Goal: Task Accomplishment & Management: Manage account settings

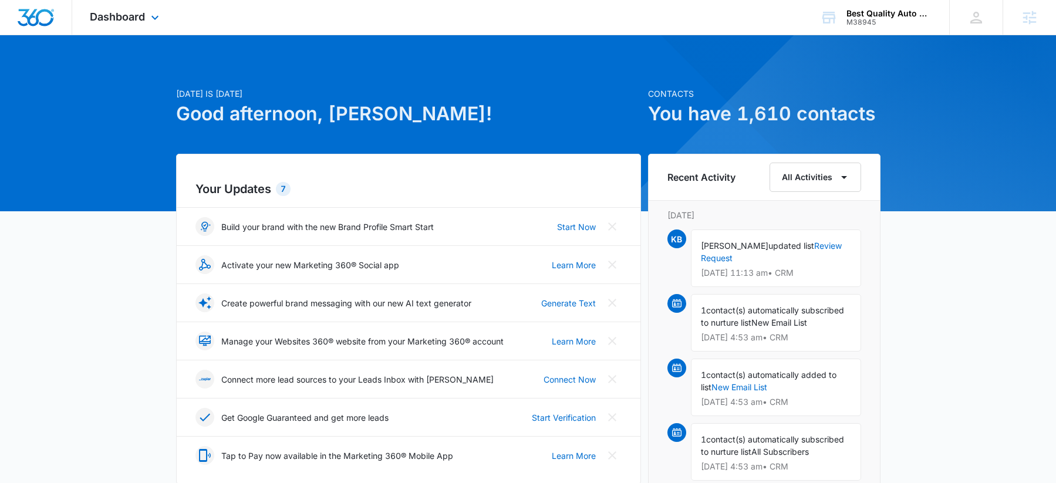
click at [119, 33] on div "Dashboard Apps Reputation Websites Forms CRM Email Social Content Ads Intellige…" at bounding box center [125, 17] width 107 height 35
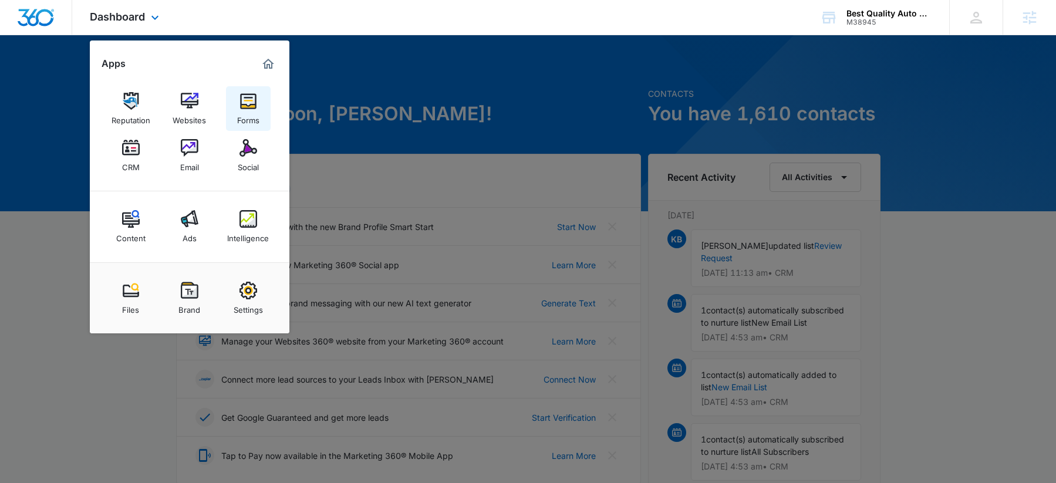
click at [263, 106] on link "Forms" at bounding box center [248, 108] width 45 height 45
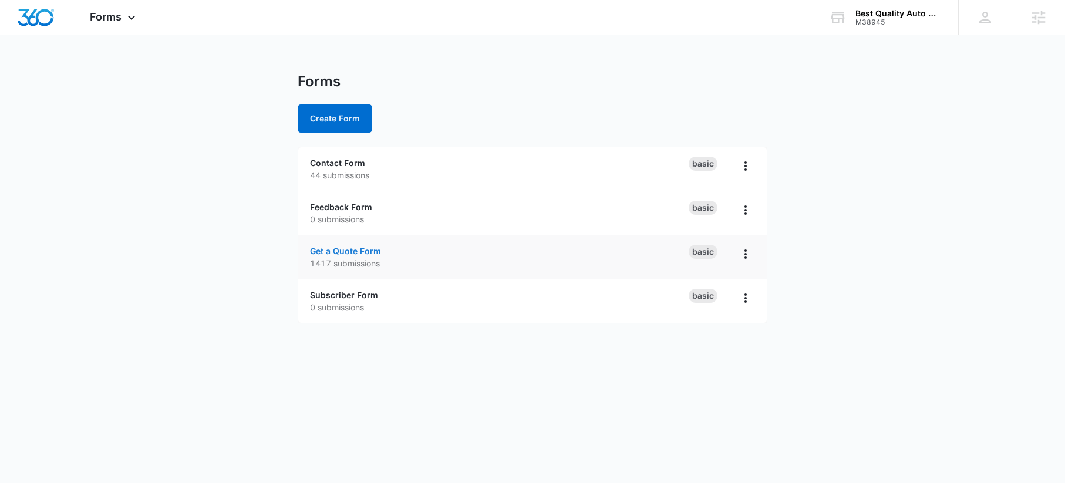
click at [342, 252] on link "Get a Quote Form" at bounding box center [345, 251] width 71 height 10
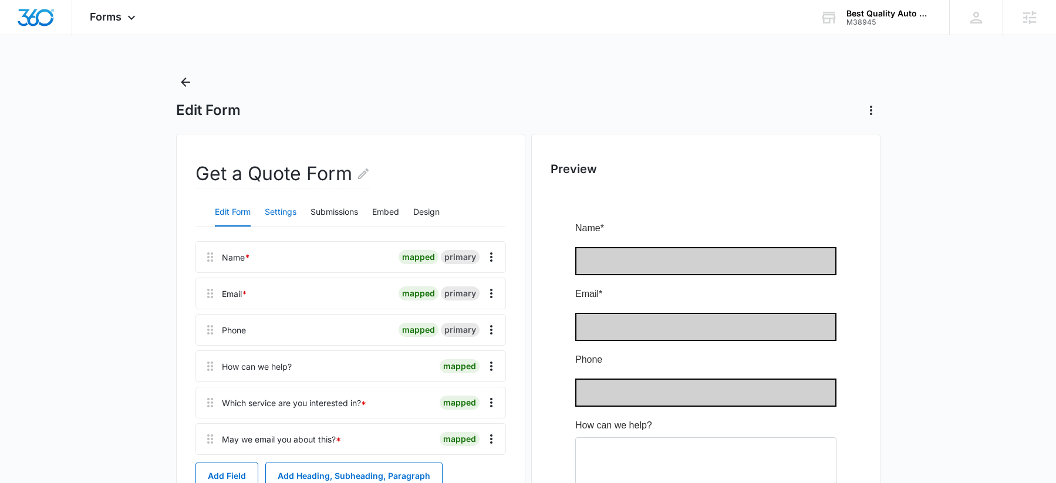
click at [266, 211] on button "Settings" at bounding box center [281, 212] width 32 height 28
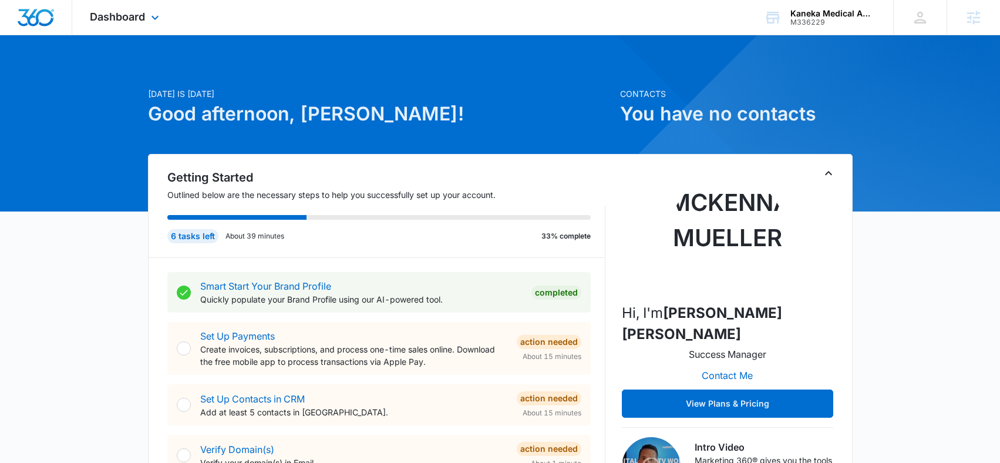
click at [147, 7] on div "Dashboard Apps Reputation Forms CRM Email Social Content Ads Intelligence Files…" at bounding box center [125, 17] width 107 height 35
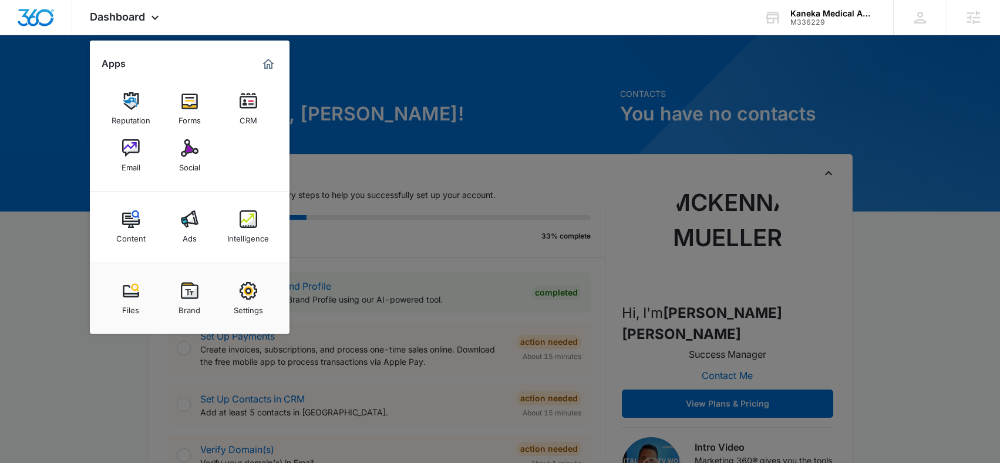
click at [382, 224] on div at bounding box center [500, 231] width 1000 height 463
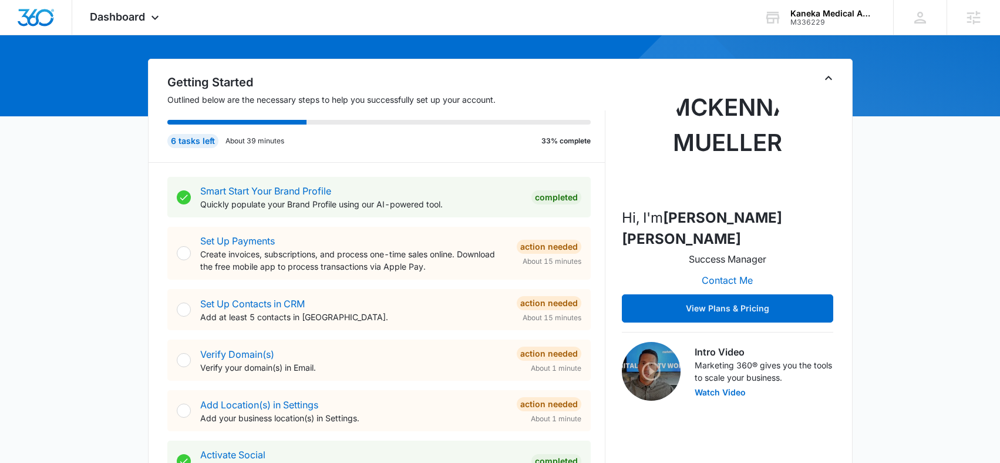
scroll to position [97, 0]
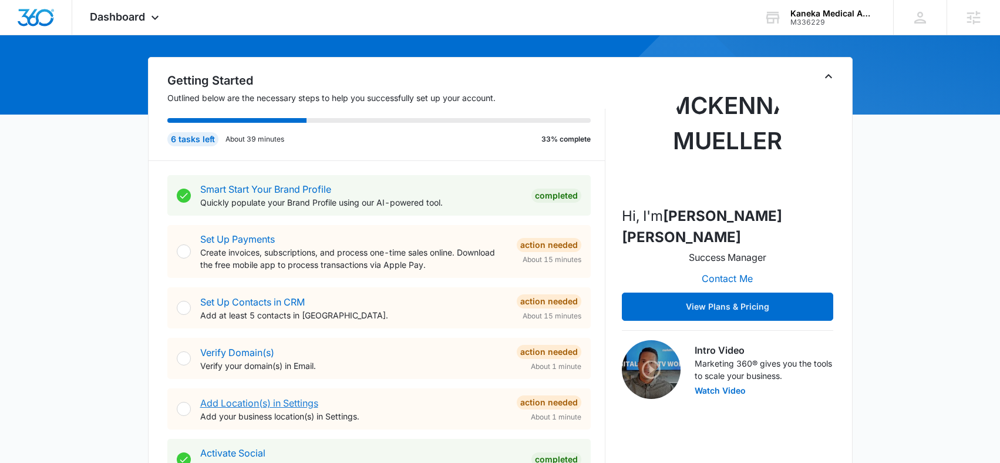
click at [284, 405] on link "Add Location(s) in Settings" at bounding box center [259, 403] width 118 height 12
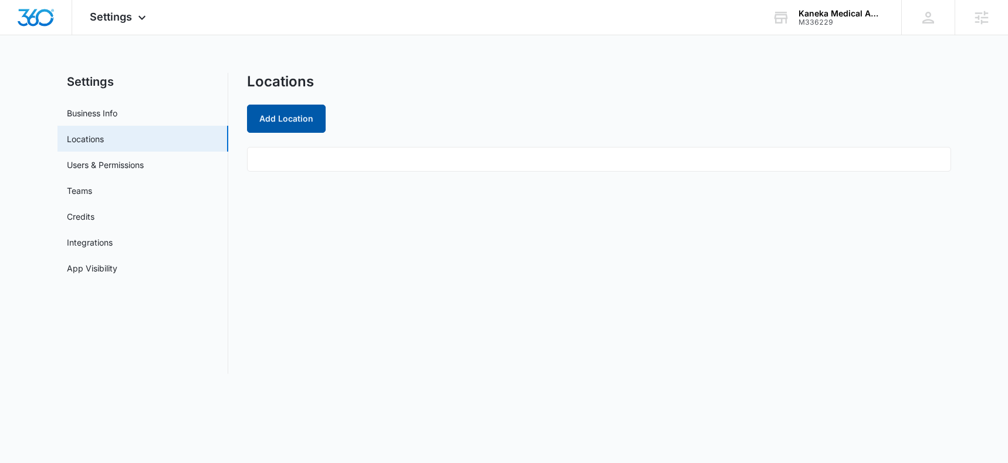
click at [282, 119] on button "Add Location" at bounding box center [286, 118] width 79 height 28
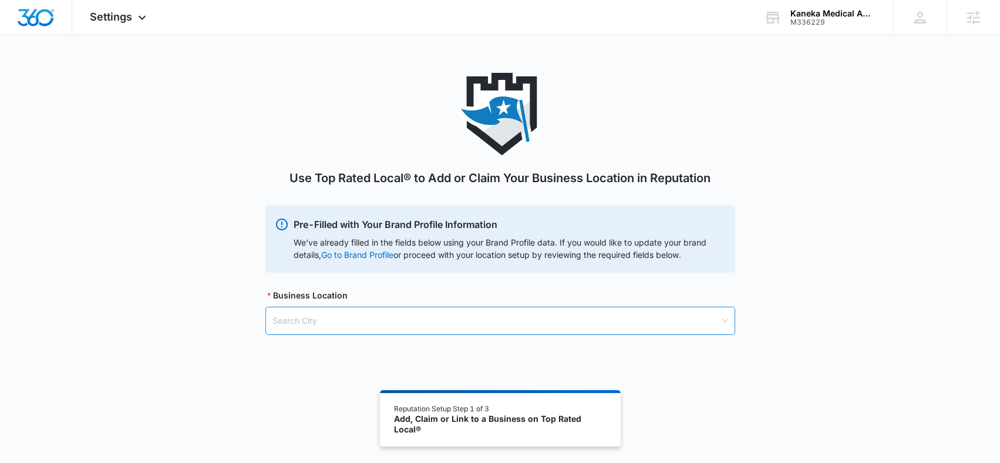
click at [354, 316] on input "search" at bounding box center [495, 320] width 447 height 27
type input "New York"
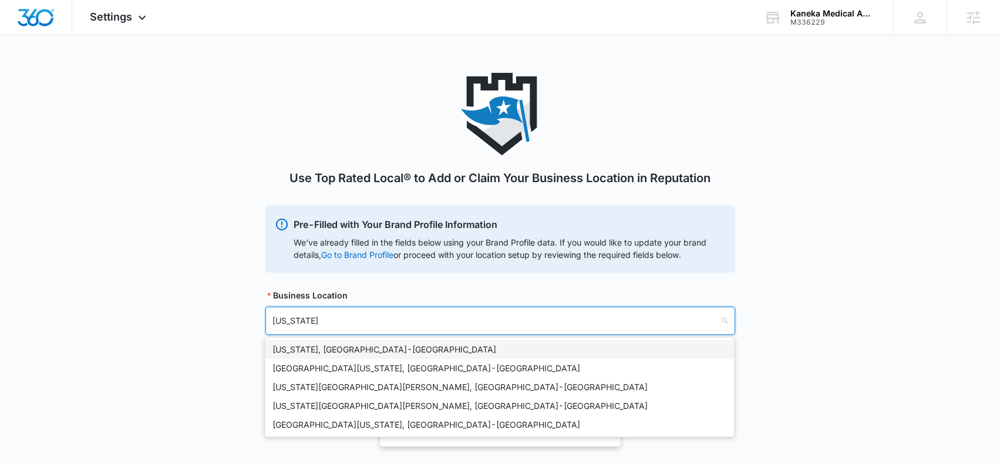
click at [328, 346] on div "New York, NY - USA" at bounding box center [499, 349] width 454 height 13
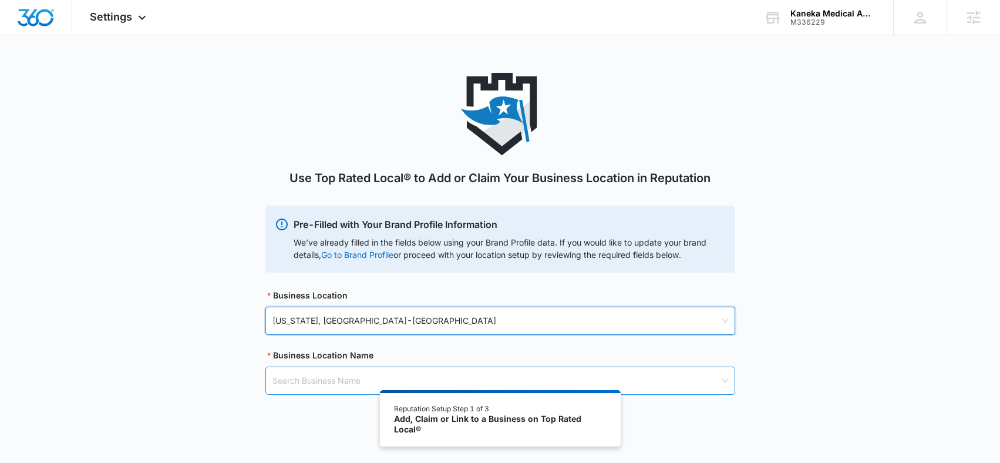
click at [341, 386] on input "search" at bounding box center [495, 380] width 447 height 27
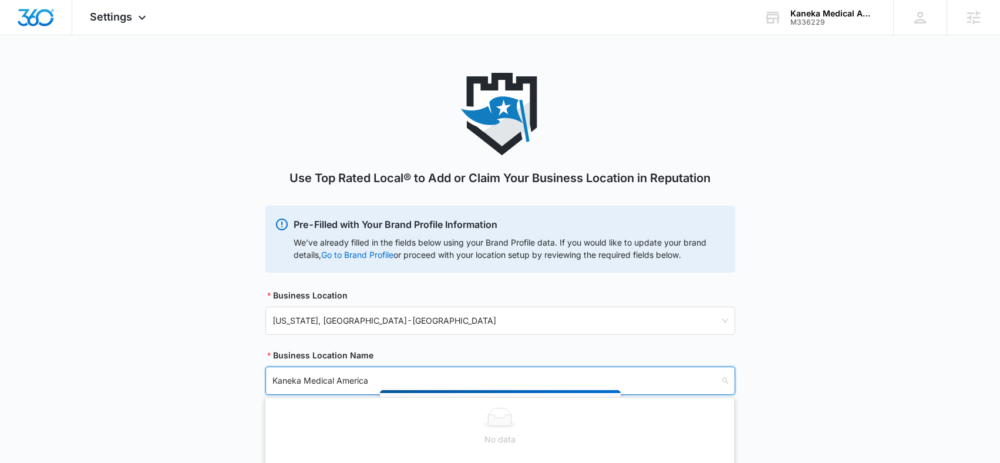
type input "Kaneka Medical America"
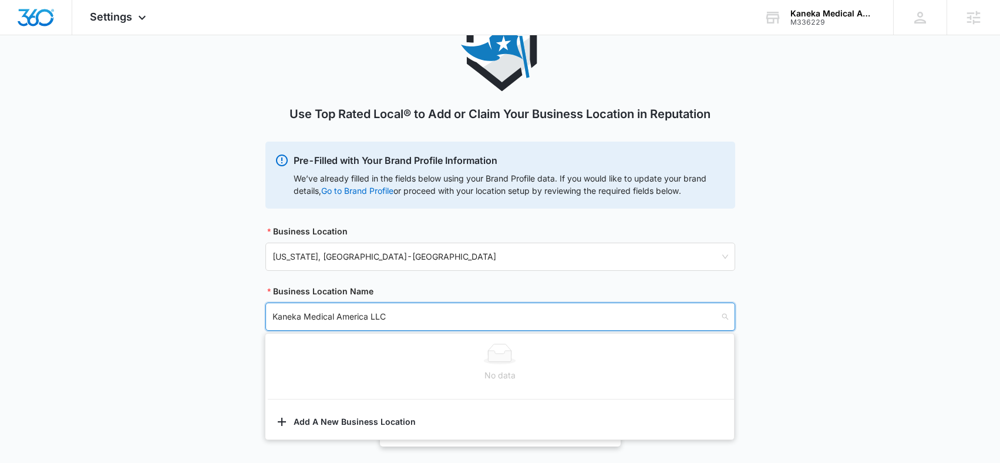
scroll to position [65, 0]
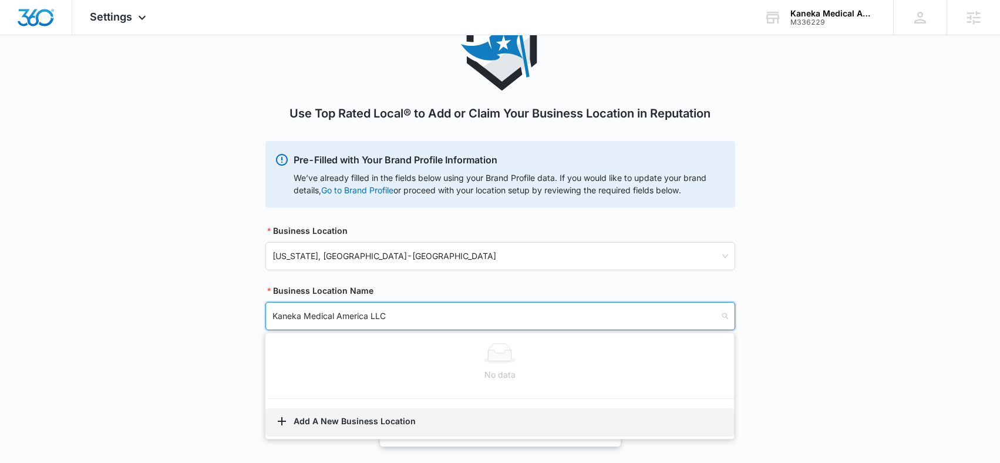
type input "Kaneka Medical America LLC"
click at [315, 419] on button "Add A New Business Location" at bounding box center [499, 422] width 468 height 28
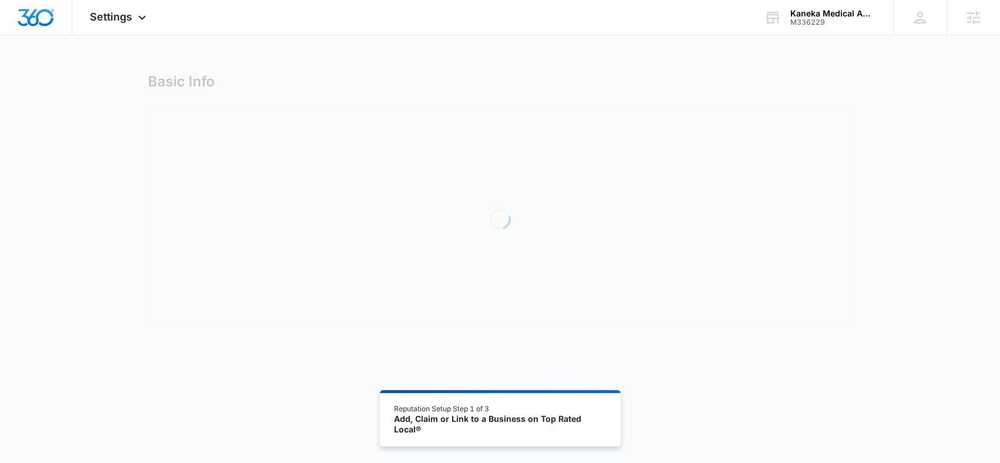
select select "New York"
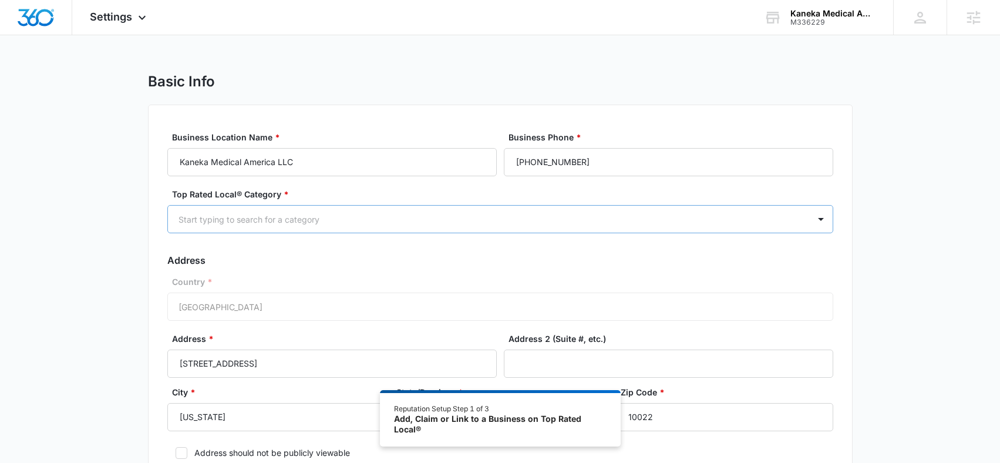
click at [578, 212] on div at bounding box center [485, 219] width 615 height 15
type input "medical"
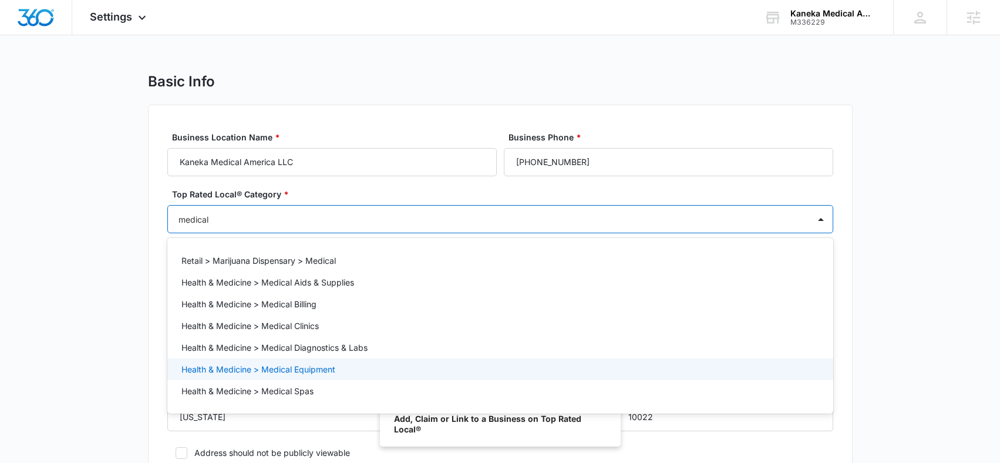
click at [303, 365] on p "Health & Medicine > Medical Equipment" at bounding box center [258, 369] width 154 height 12
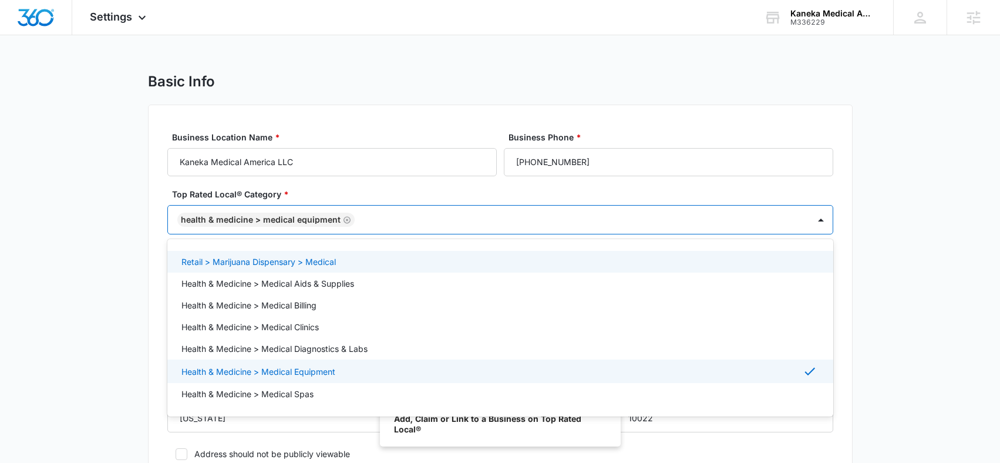
click at [410, 76] on div "Basic Info" at bounding box center [500, 82] width 704 height 18
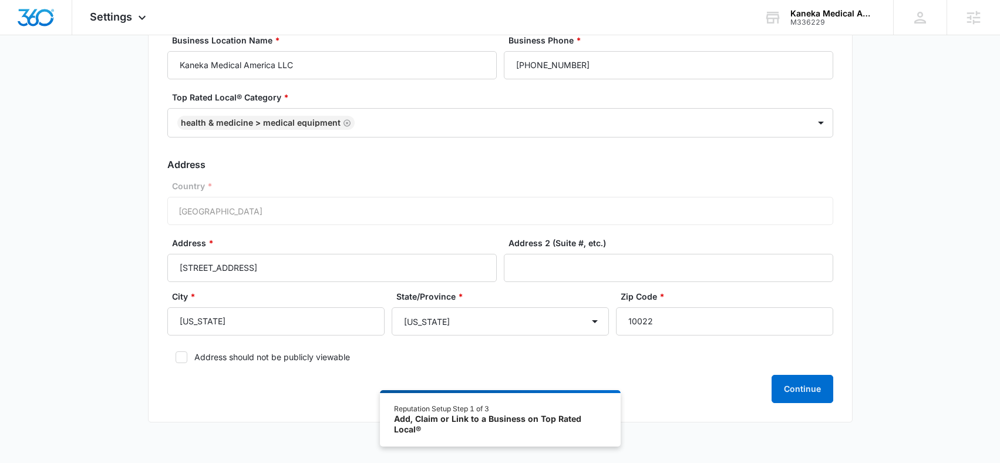
scroll to position [103, 0]
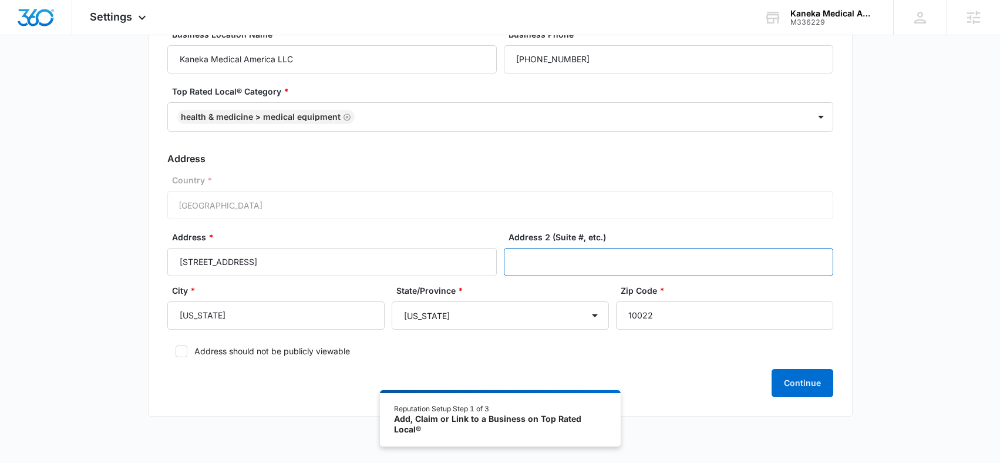
click at [641, 261] on input "Address 2 (Suite #, etc.)" at bounding box center [668, 262] width 329 height 28
type input "FL 27"
click at [812, 380] on button "Continue" at bounding box center [802, 383] width 62 height 28
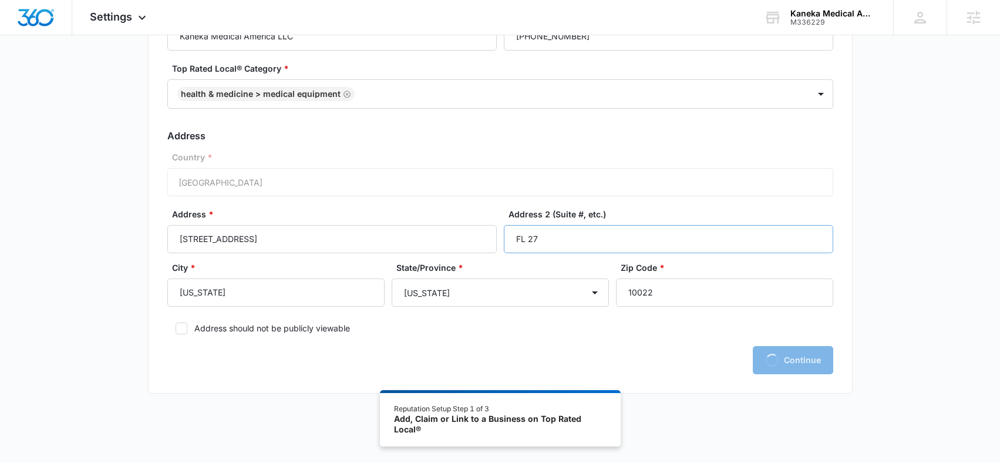
scroll to position [131, 0]
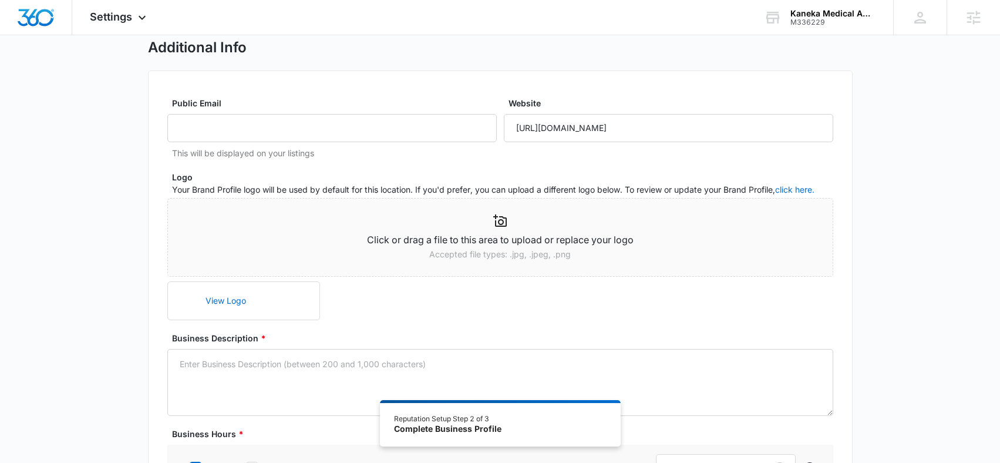
scroll to position [89, 0]
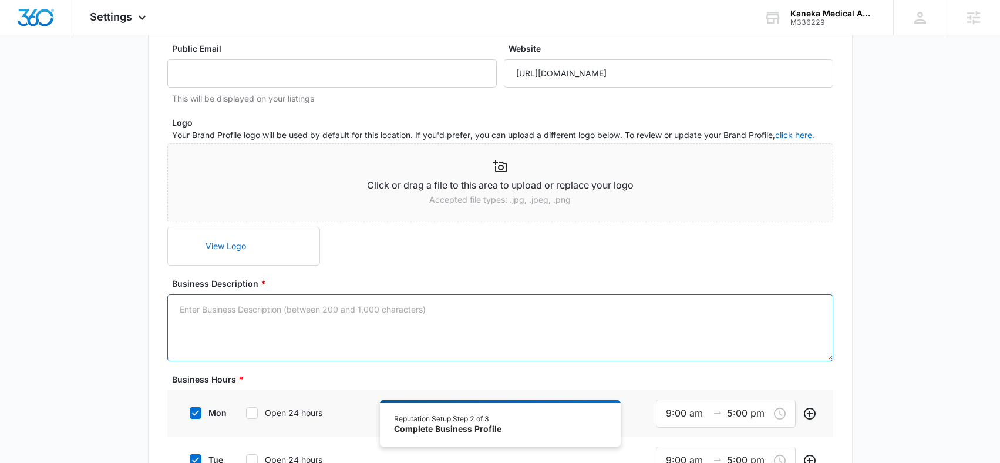
click at [316, 333] on textarea "Business Description *" at bounding box center [500, 327] width 666 height 67
paste textarea "Our Mission Statement Kaneka is committed to our customers, employees, and soci…"
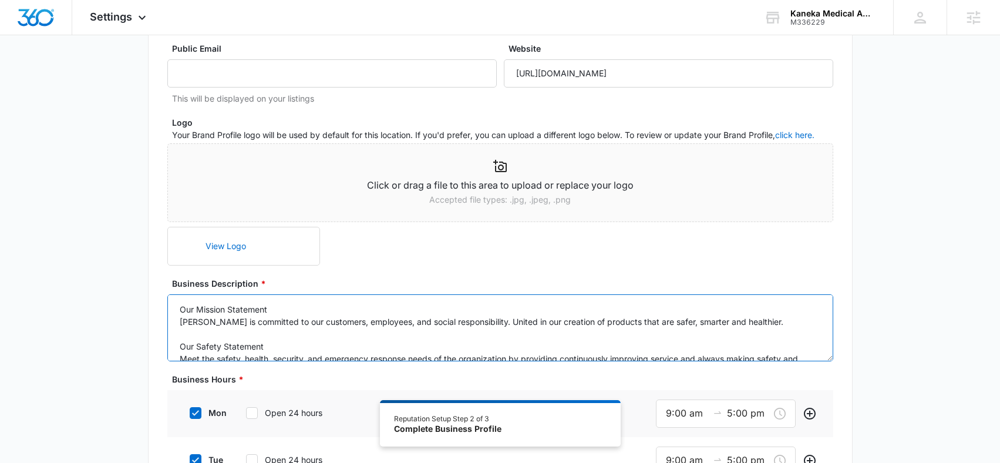
scroll to position [15, 0]
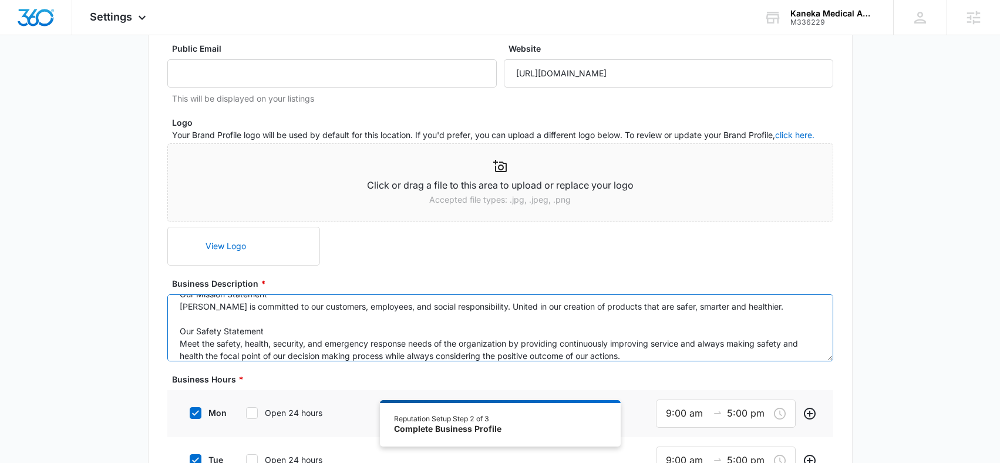
type textarea "Our Mission Statement Kaneka is committed to our customers, employees, and soci…"
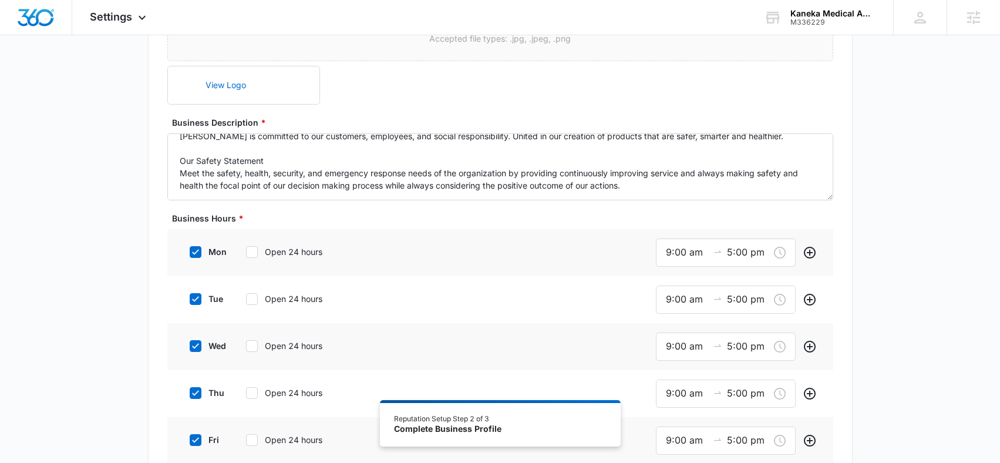
scroll to position [0, 0]
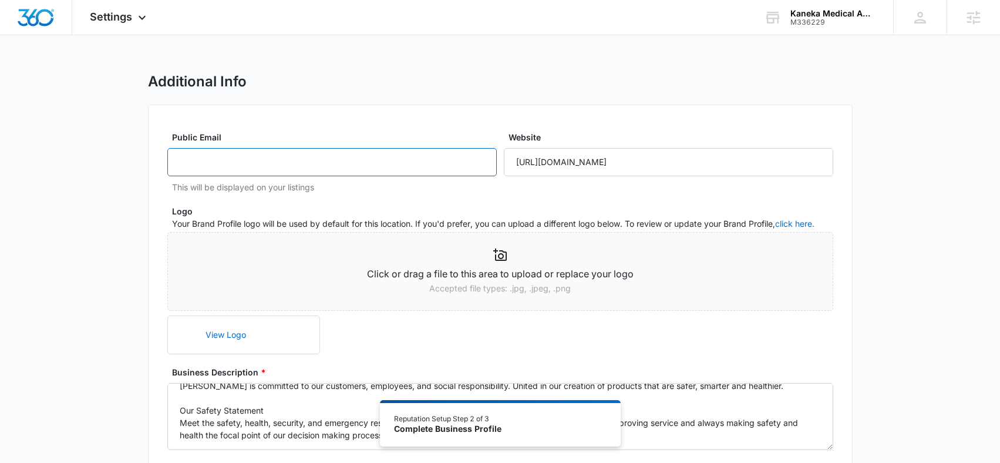
click at [402, 158] on input "Public Email" at bounding box center [331, 162] width 329 height 28
paste input "info@kaneka.com"
type input "info@kaneka.com"
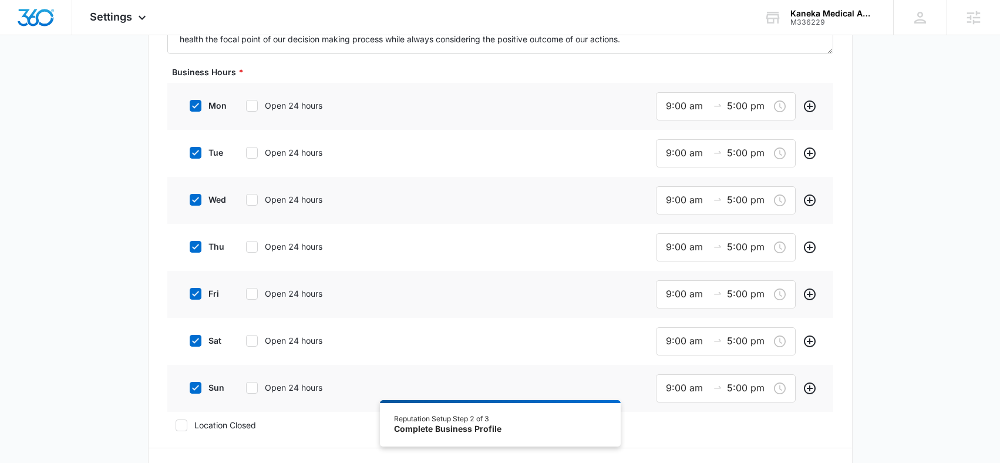
scroll to position [395, 0]
click at [251, 108] on icon at bounding box center [252, 106] width 11 height 11
click at [246, 108] on input "Open 24 hours" at bounding box center [242, 106] width 8 height 8
checkbox input "true"
drag, startPoint x: 252, startPoint y: 154, endPoint x: 251, endPoint y: 221, distance: 66.3
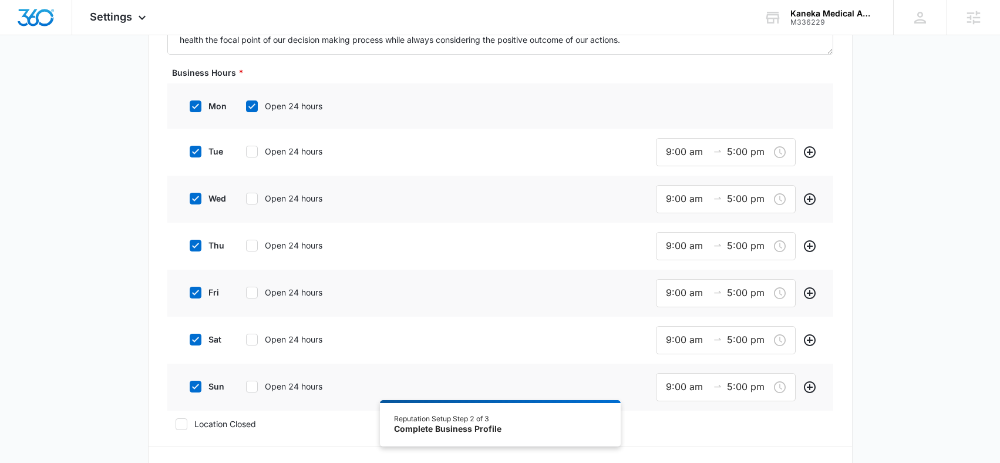
click at [252, 155] on icon at bounding box center [252, 151] width 11 height 11
click at [246, 155] on input "Open 24 hours" at bounding box center [242, 151] width 8 height 8
checkbox input "true"
click at [252, 201] on div at bounding box center [252, 197] width 12 height 12
click at [246, 201] on input "Open 24 hours" at bounding box center [242, 197] width 8 height 8
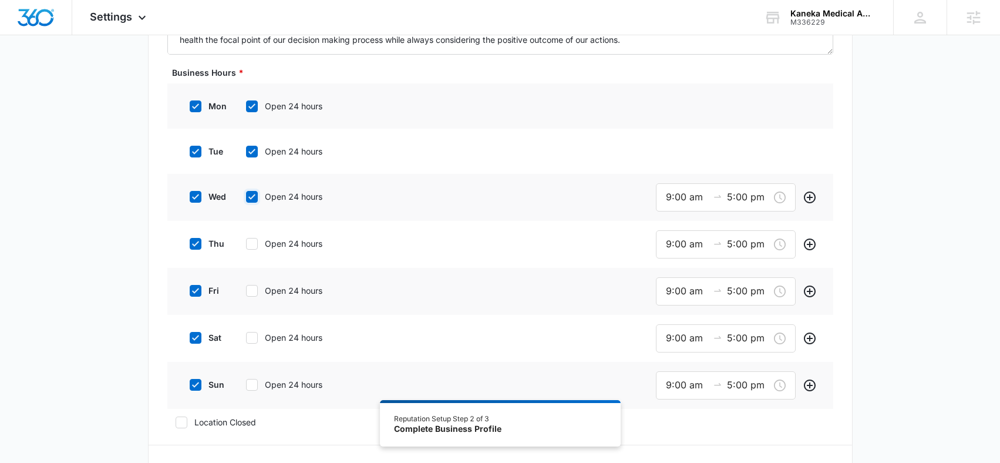
checkbox input "true"
click at [247, 251] on div "thu Open 24 hours" at bounding box center [269, 241] width 177 height 26
click at [252, 240] on icon at bounding box center [252, 242] width 11 height 11
click at [246, 240] on input "Open 24 hours" at bounding box center [242, 242] width 8 height 8
checkbox input "true"
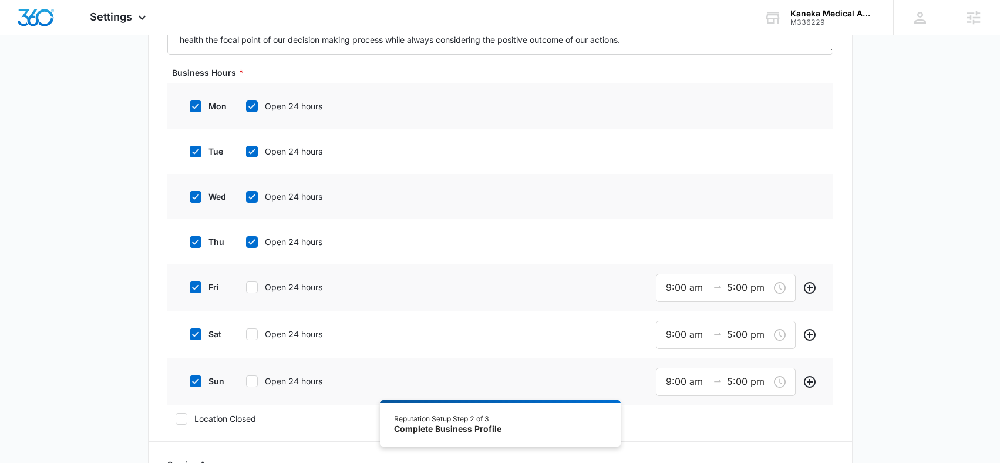
click at [247, 282] on icon at bounding box center [252, 287] width 11 height 11
click at [245, 283] on input "Open 24 hours" at bounding box center [242, 287] width 8 height 8
checkbox input "true"
click at [254, 329] on icon at bounding box center [252, 332] width 11 height 11
click at [246, 329] on input "Open 24 hours" at bounding box center [242, 332] width 8 height 8
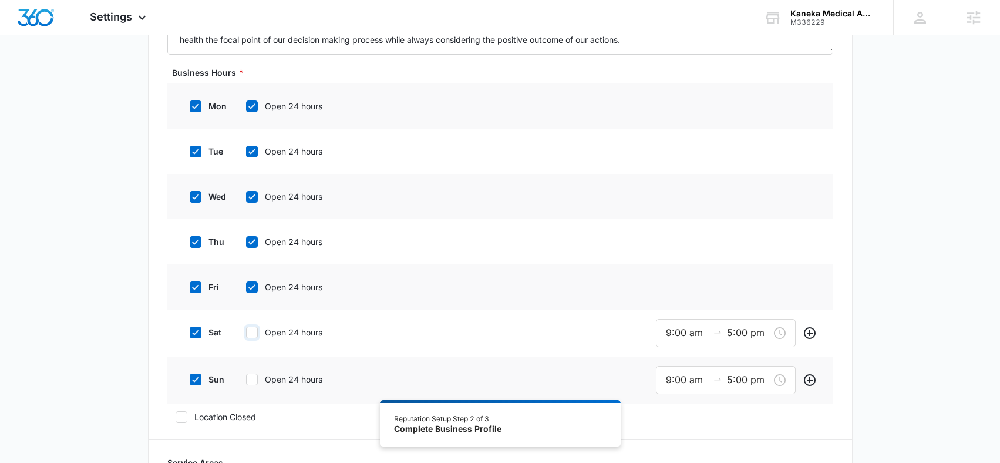
checkbox input "true"
click at [255, 380] on icon at bounding box center [252, 377] width 11 height 11
click at [246, 380] on input "Open 24 hours" at bounding box center [242, 377] width 8 height 8
checkbox input "true"
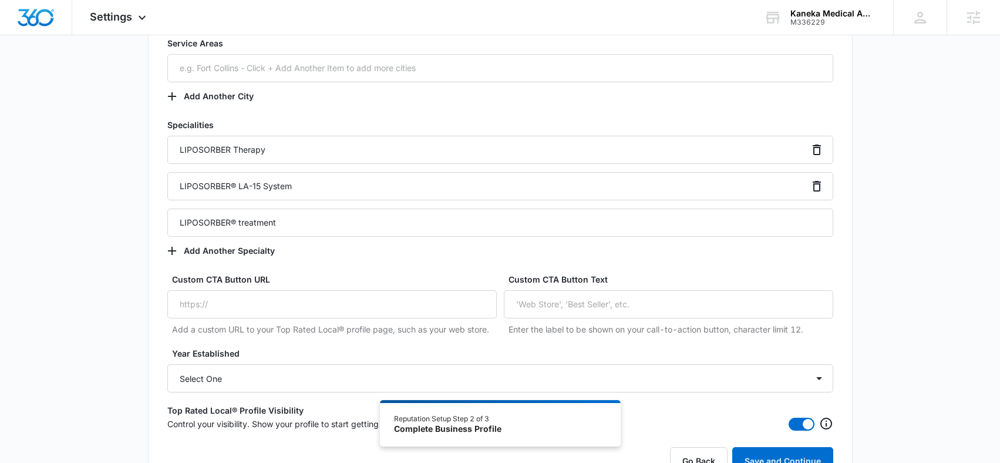
scroll to position [907, 0]
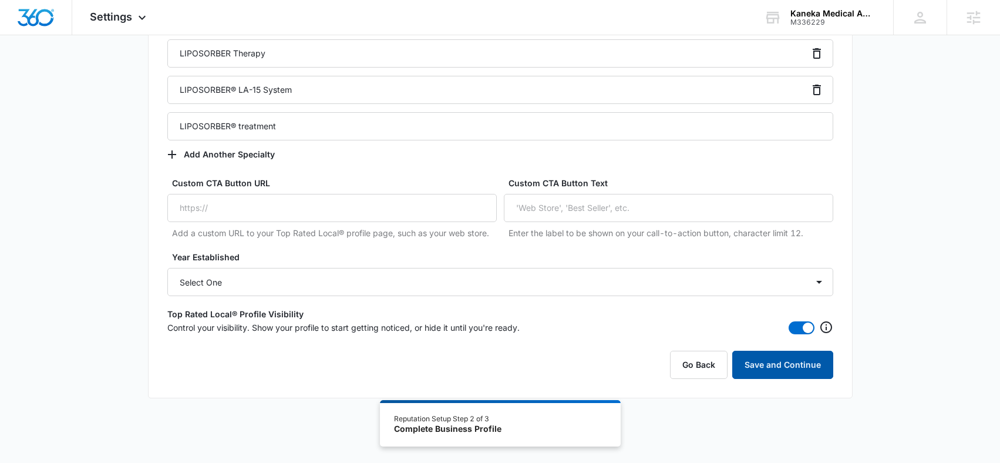
drag, startPoint x: 787, startPoint y: 368, endPoint x: 746, endPoint y: 344, distance: 47.1
click at [786, 367] on button "Save and Continue" at bounding box center [782, 364] width 101 height 28
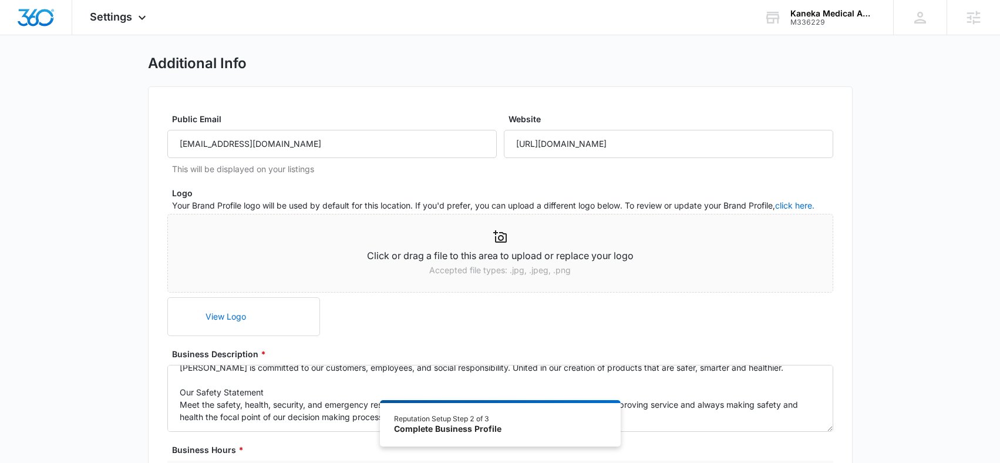
scroll to position [0, 0]
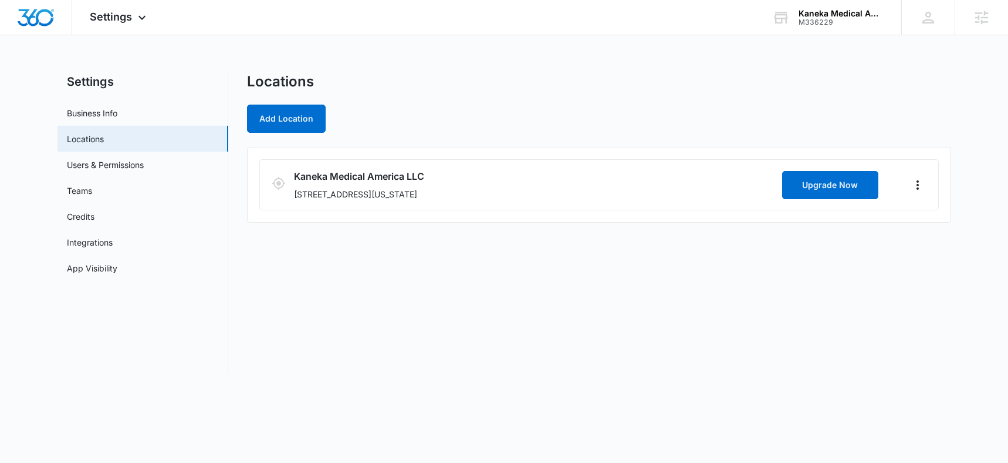
click at [763, 292] on div "Locations Add Location Kaneka Medical America LLC 623 Fifth Ave, FL 27, New Yor…" at bounding box center [599, 223] width 704 height 301
click at [101, 15] on span "Settings" at bounding box center [111, 17] width 42 height 12
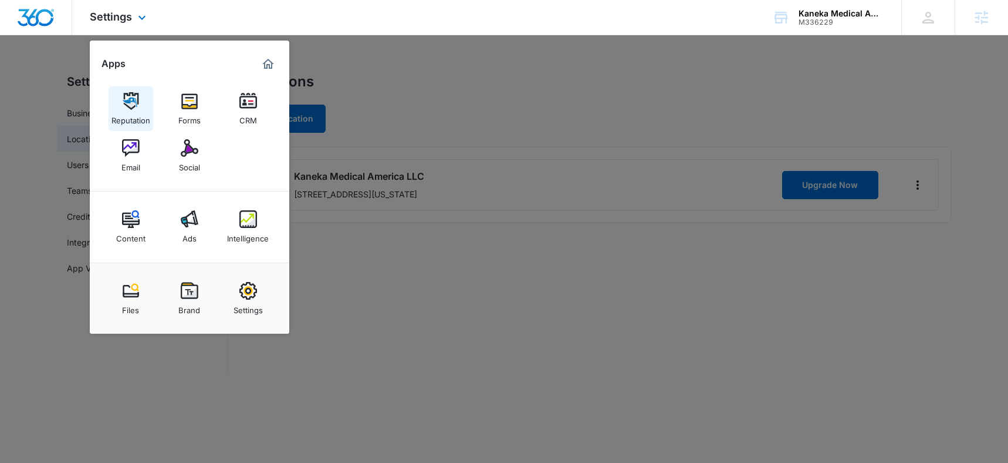
click at [123, 103] on img at bounding box center [131, 101] width 18 height 18
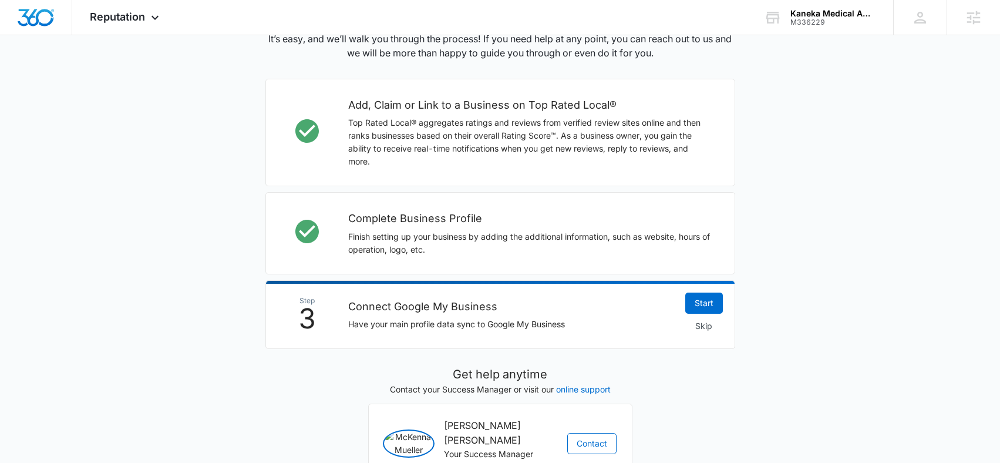
scroll to position [375, 0]
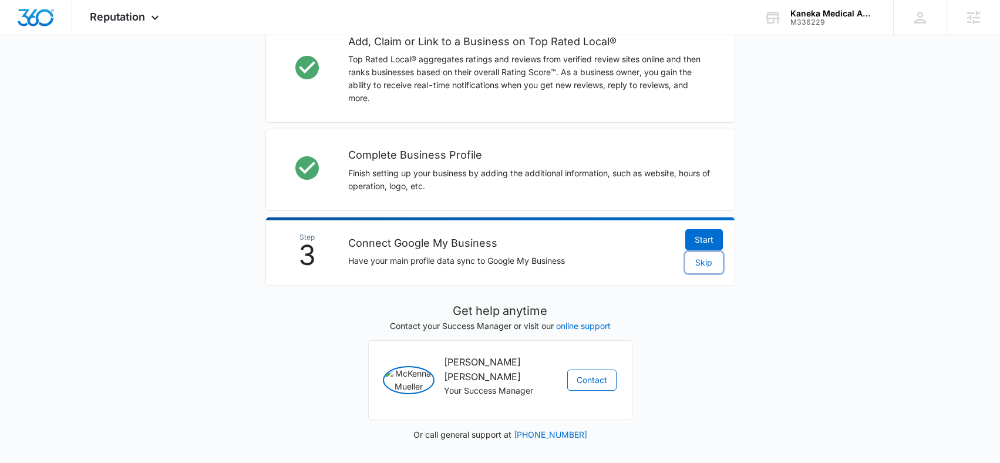
click at [700, 267] on span "Skip" at bounding box center [703, 262] width 17 height 13
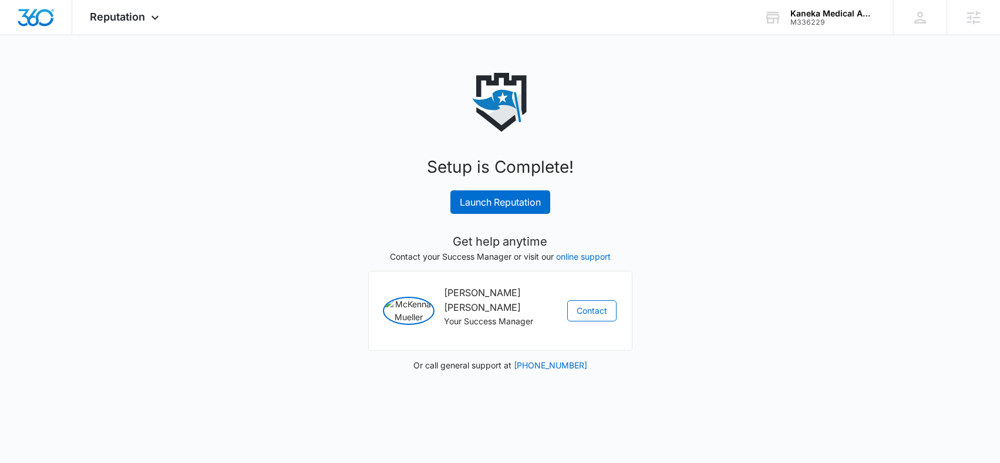
scroll to position [0, 0]
click at [468, 199] on link "Launch Reputation" at bounding box center [504, 201] width 100 height 23
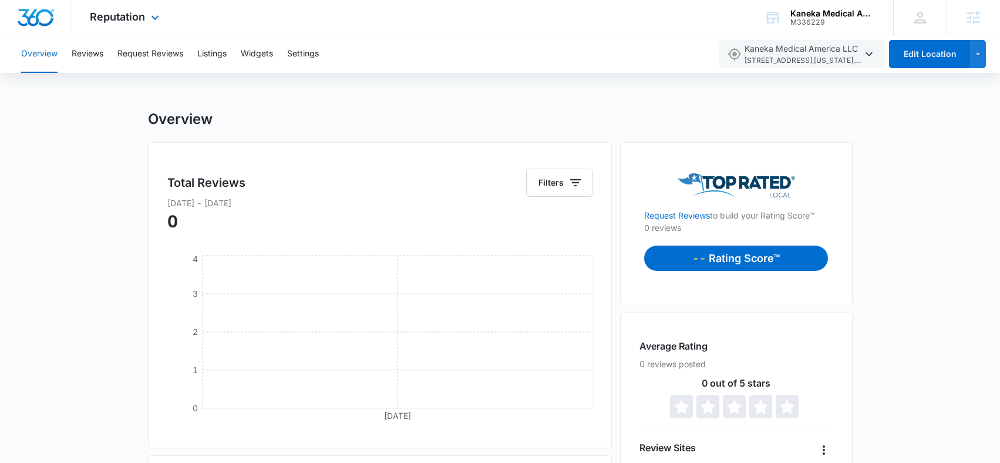
click at [34, 19] on img "Dashboard" at bounding box center [36, 18] width 38 height 18
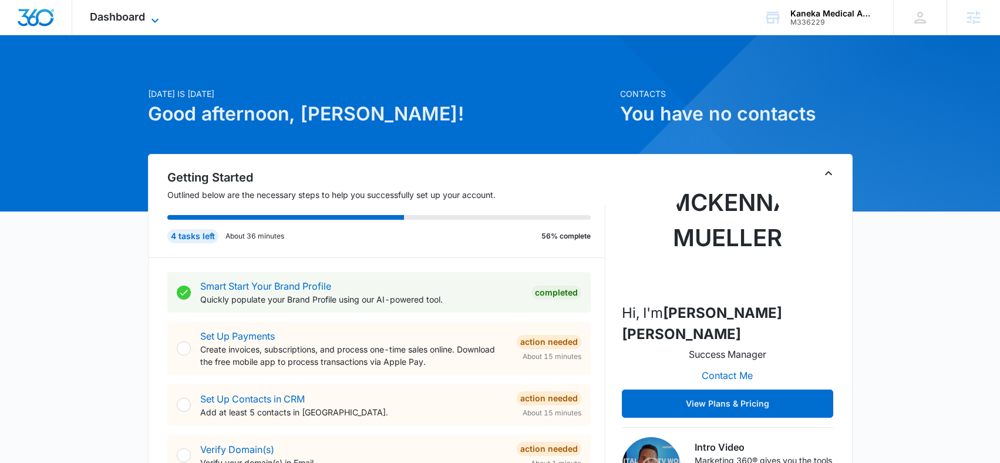
click at [127, 21] on span "Dashboard" at bounding box center [117, 17] width 55 height 12
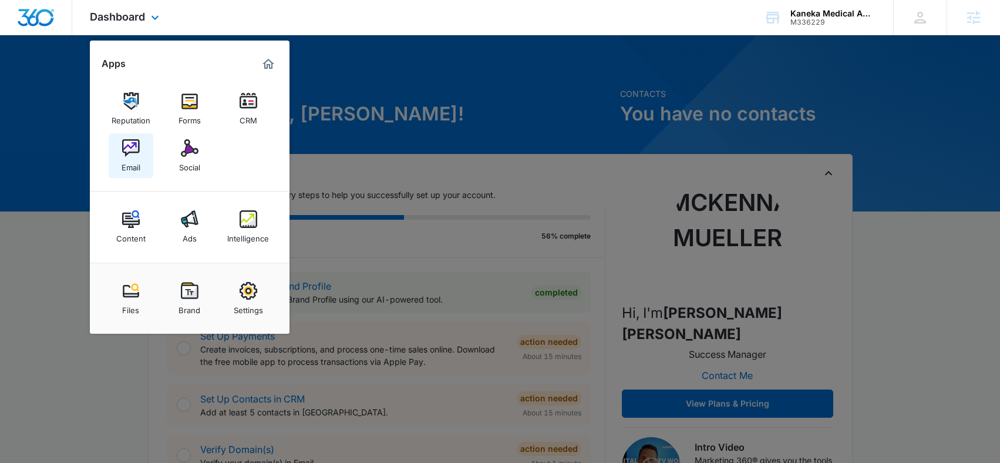
click at [134, 149] on img at bounding box center [131, 148] width 18 height 18
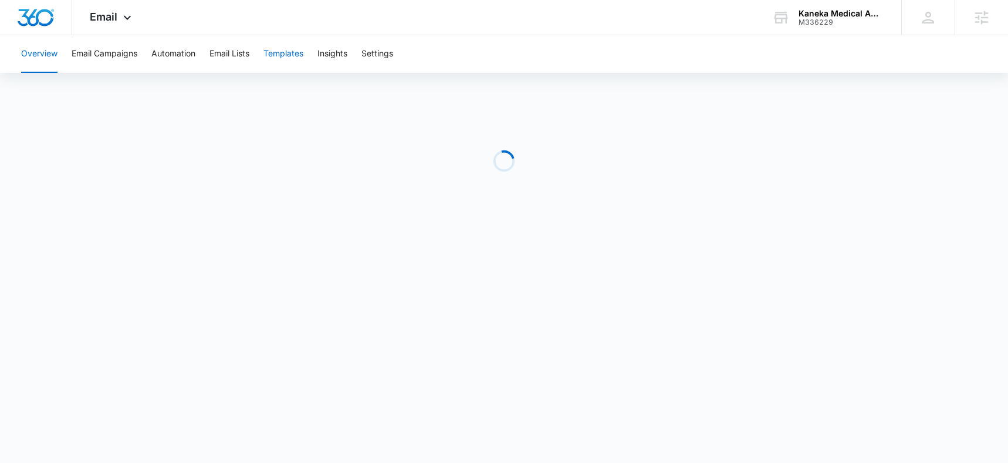
click at [283, 53] on button "Templates" at bounding box center [284, 54] width 40 height 38
click at [177, 62] on button "Automation" at bounding box center [173, 54] width 44 height 38
click at [104, 3] on div "Email Apps Reputation Forms CRM Email Social Content Ads Intelligence Files Bra…" at bounding box center [112, 17] width 80 height 35
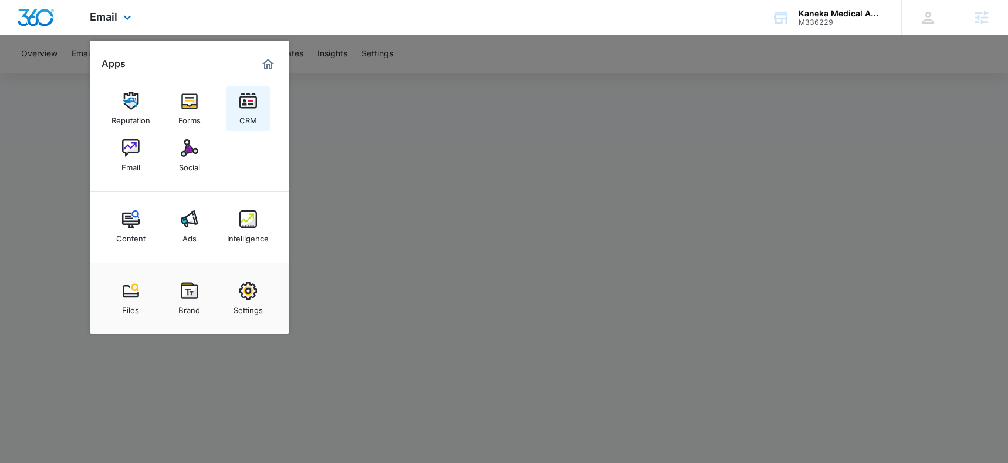
click at [255, 107] on img at bounding box center [249, 101] width 18 height 18
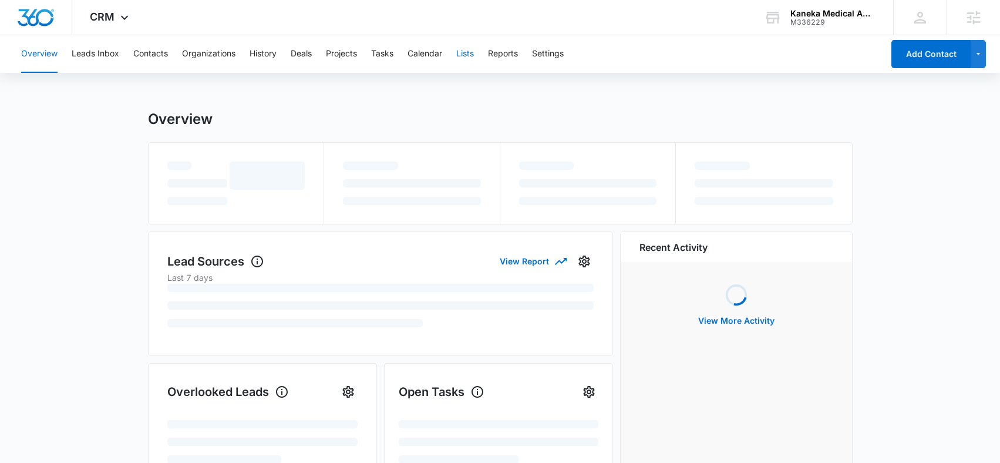
click at [461, 55] on button "Lists" at bounding box center [465, 54] width 18 height 38
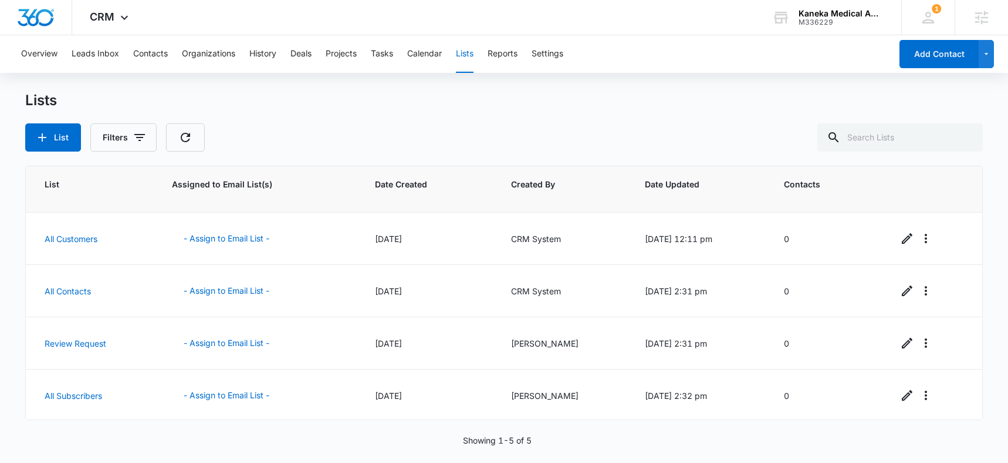
scroll to position [44, 0]
click at [228, 342] on button "- Assign to Email List -" at bounding box center [226, 341] width 109 height 28
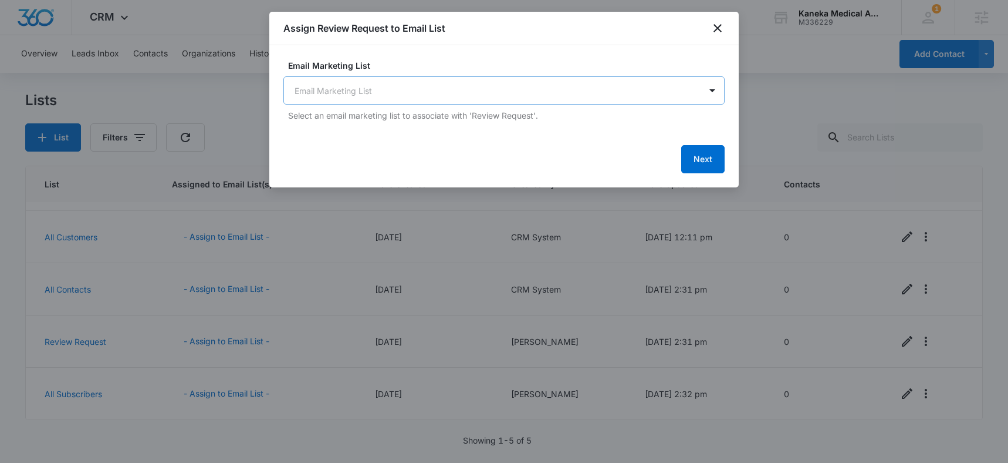
click at [330, 85] on body "CRM Apps Reputation Forms CRM Email Social Content Ads Intelligence Files Brand…" at bounding box center [504, 231] width 1008 height 463
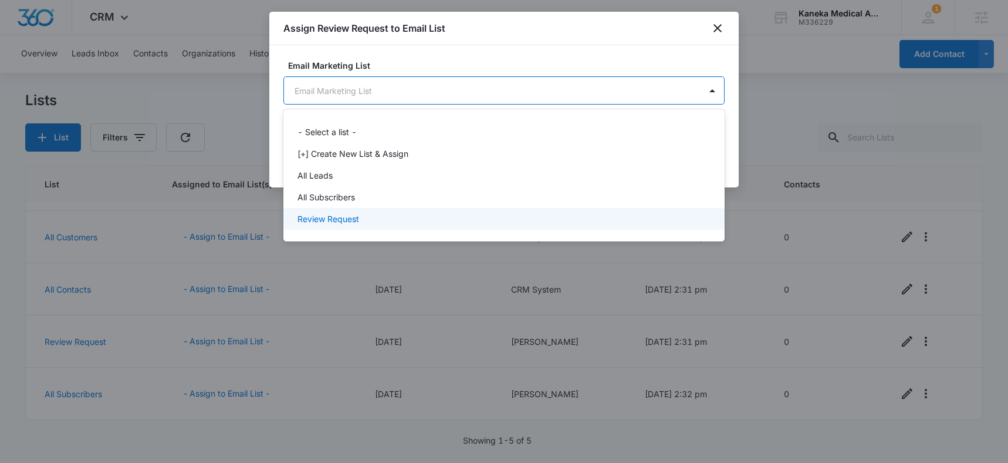
click at [350, 216] on p "Review Request" at bounding box center [329, 218] width 62 height 12
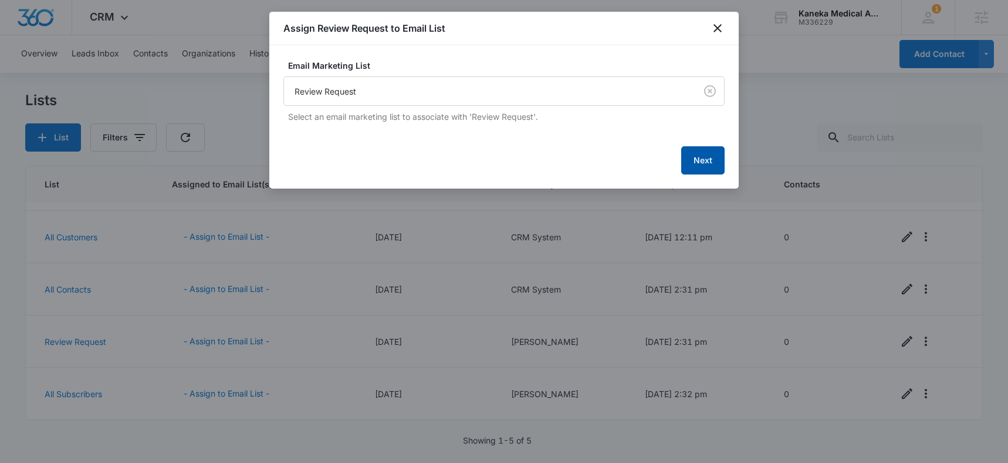
click at [709, 160] on button "Next" at bounding box center [703, 160] width 43 height 28
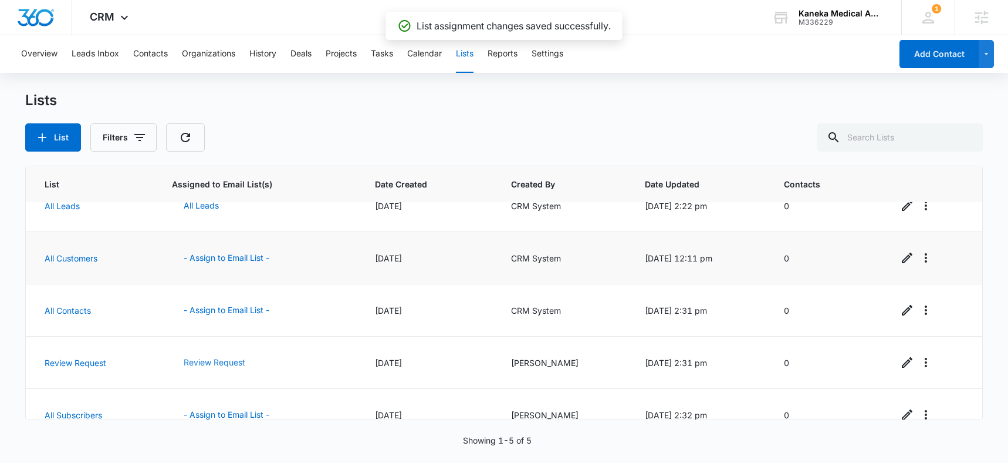
scroll to position [0, 0]
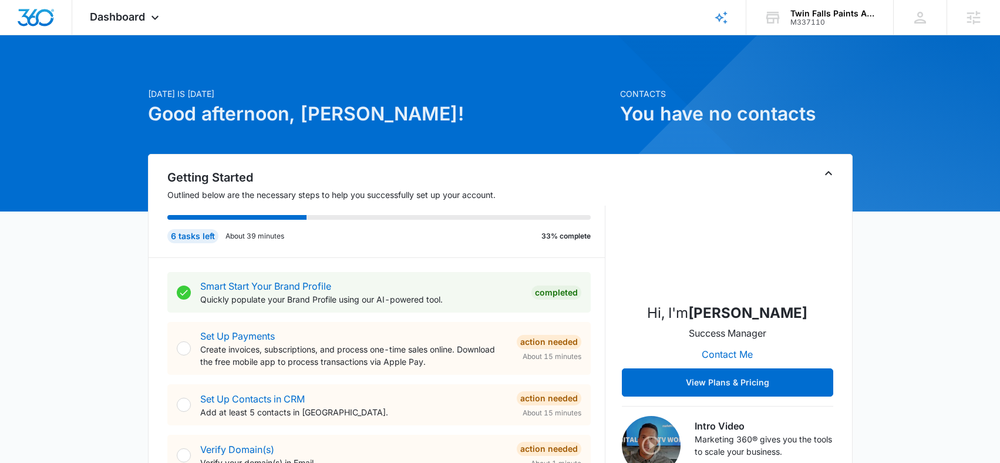
click at [158, 16] on icon at bounding box center [155, 21] width 14 height 14
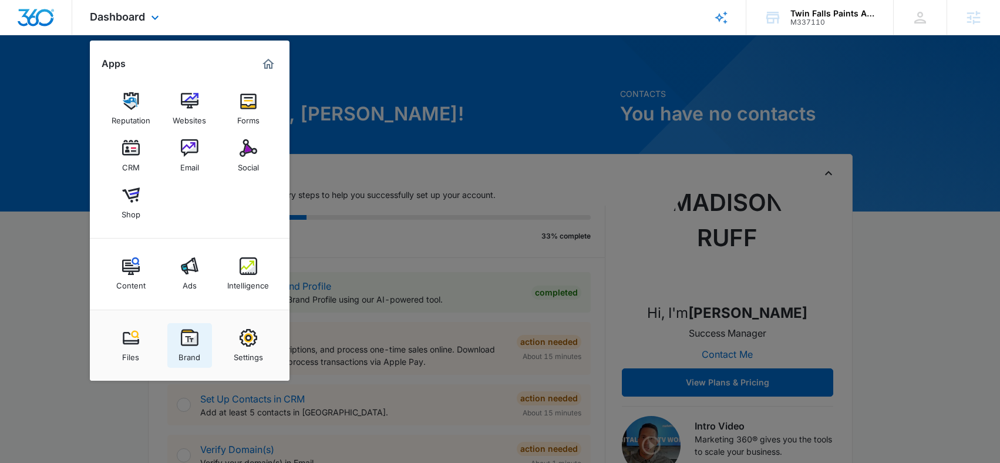
click at [178, 339] on link "Brand" at bounding box center [189, 345] width 45 height 45
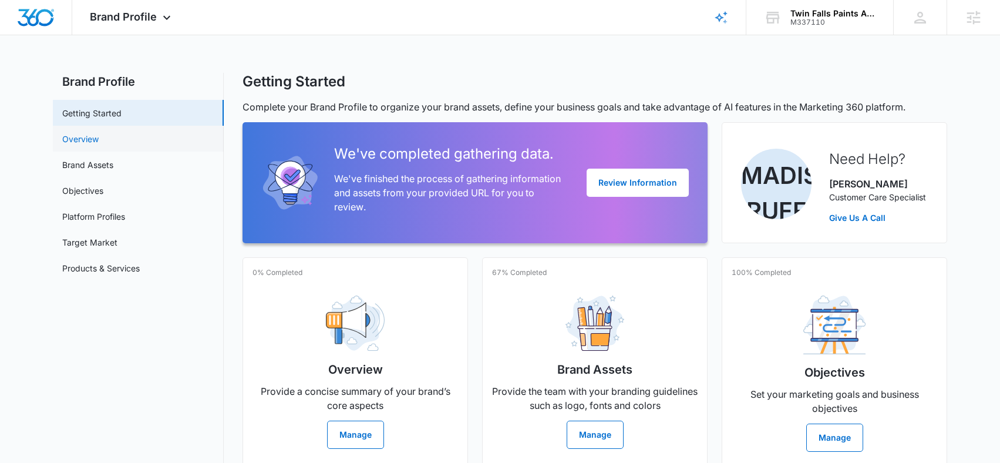
click at [65, 138] on link "Overview" at bounding box center [80, 139] width 36 height 12
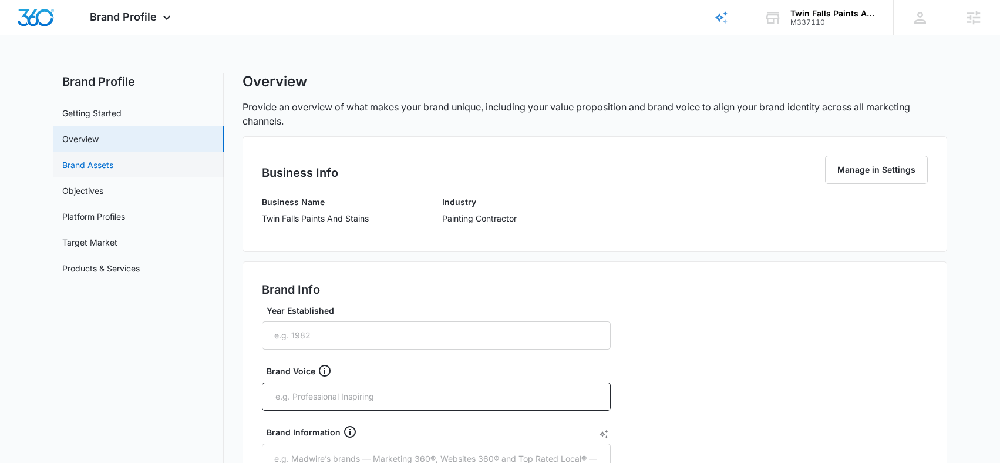
click at [79, 160] on link "Brand Assets" at bounding box center [87, 164] width 51 height 12
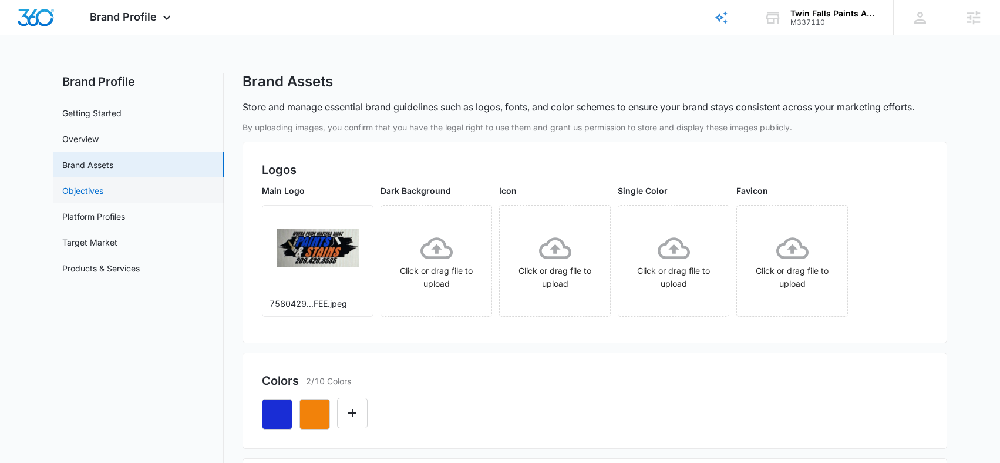
click at [89, 187] on link "Objectives" at bounding box center [82, 190] width 41 height 12
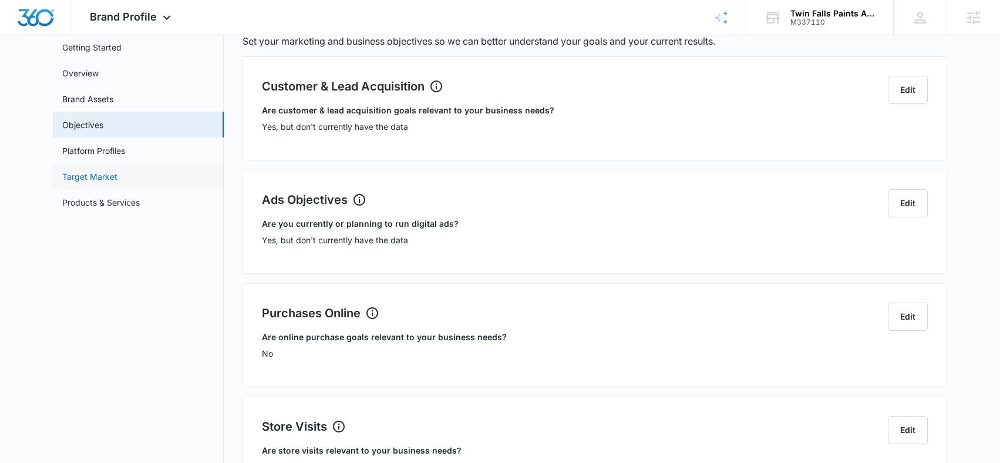
scroll to position [64, 0]
click at [92, 173] on link "Target Market" at bounding box center [89, 178] width 55 height 12
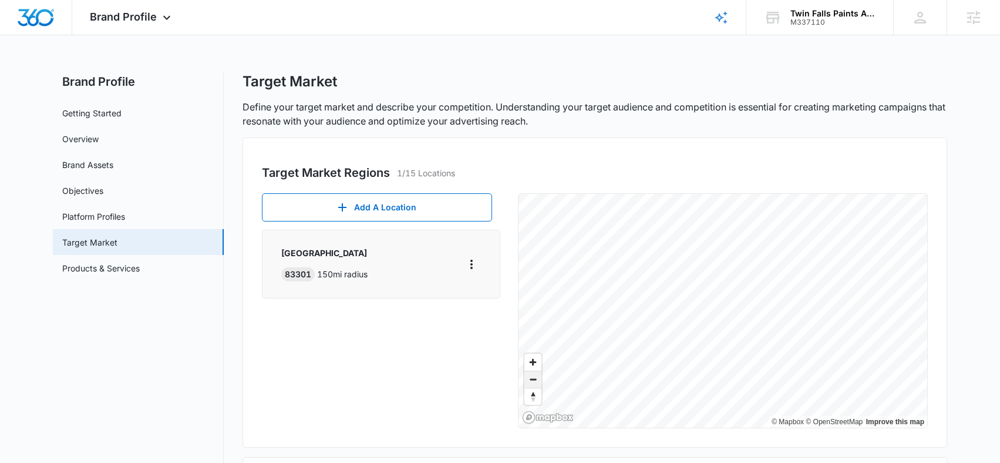
click at [533, 380] on span "Zoom out" at bounding box center [532, 379] width 17 height 16
click at [121, 24] on div "Brand Profile Apps Reputation Websites Forms CRM Email Social Shop Content Ads …" at bounding box center [131, 17] width 119 height 35
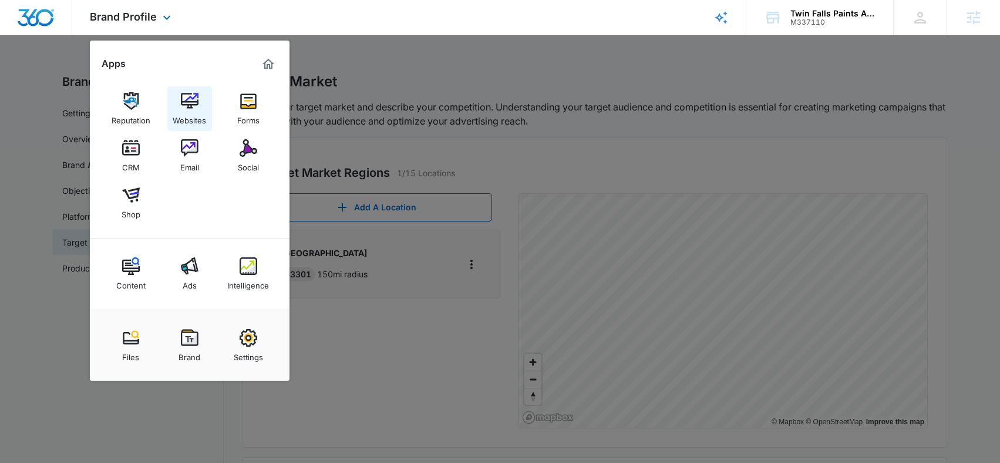
click at [192, 100] on img at bounding box center [190, 101] width 18 height 18
